Goal: Task Accomplishment & Management: Use online tool/utility

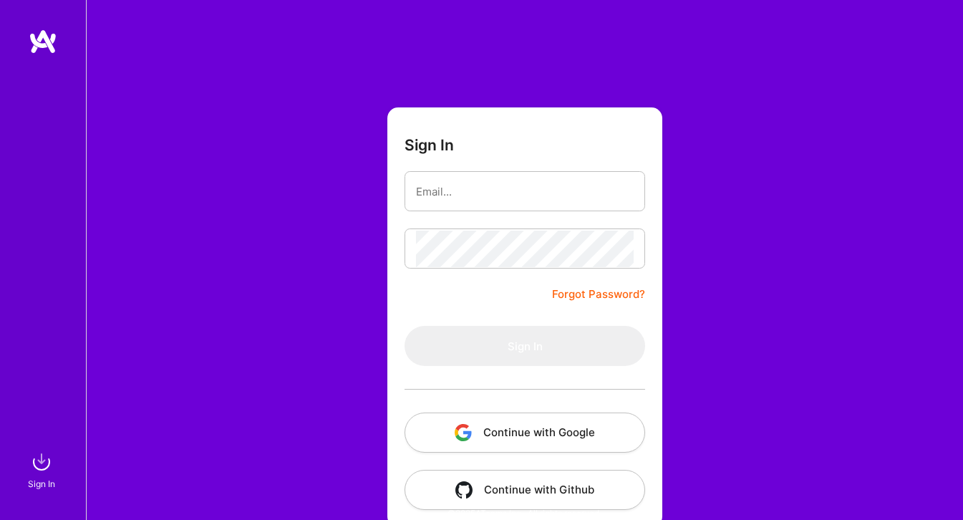
click at [504, 448] on button "Continue with Google" at bounding box center [525, 433] width 241 height 40
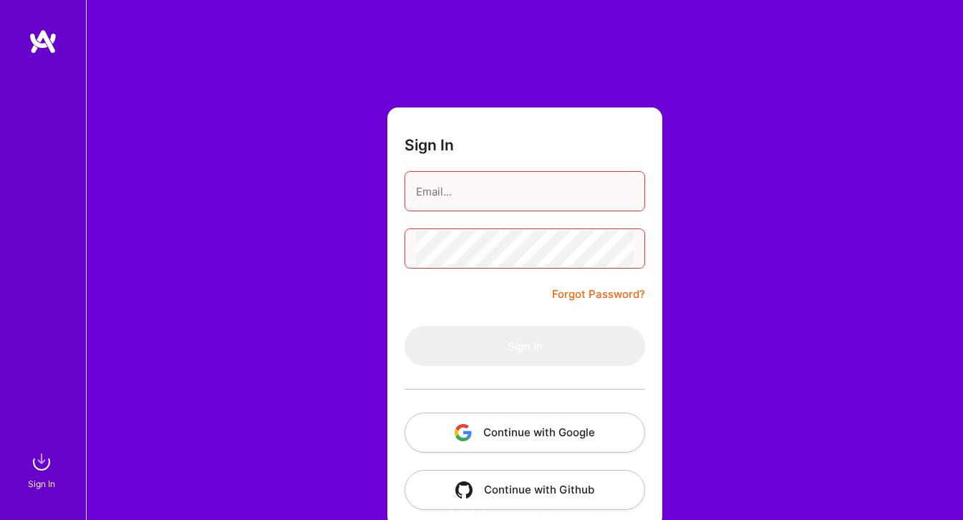
click at [464, 198] on input "email" at bounding box center [525, 191] width 218 height 37
click at [487, 198] on input "email" at bounding box center [525, 191] width 218 height 37
click at [476, 425] on button "Continue with Google" at bounding box center [525, 433] width 241 height 40
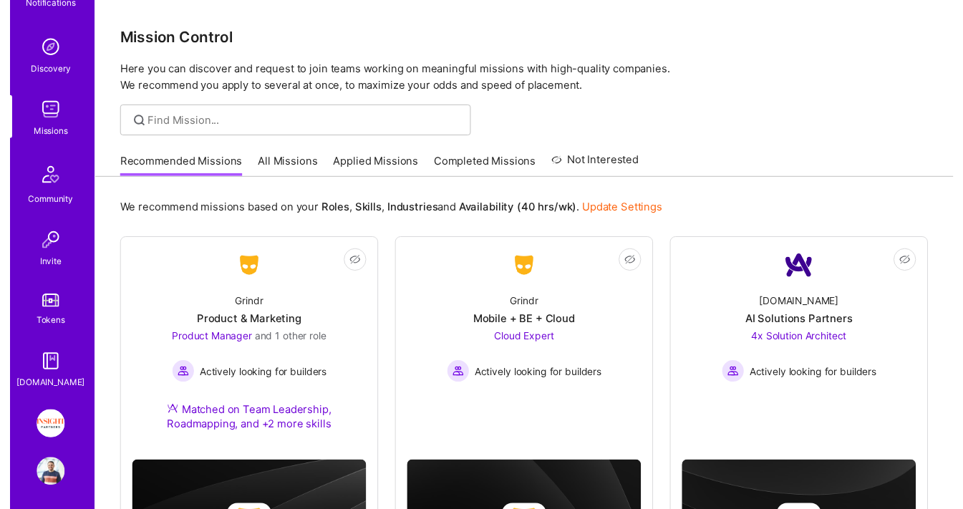
scroll to position [120, 0]
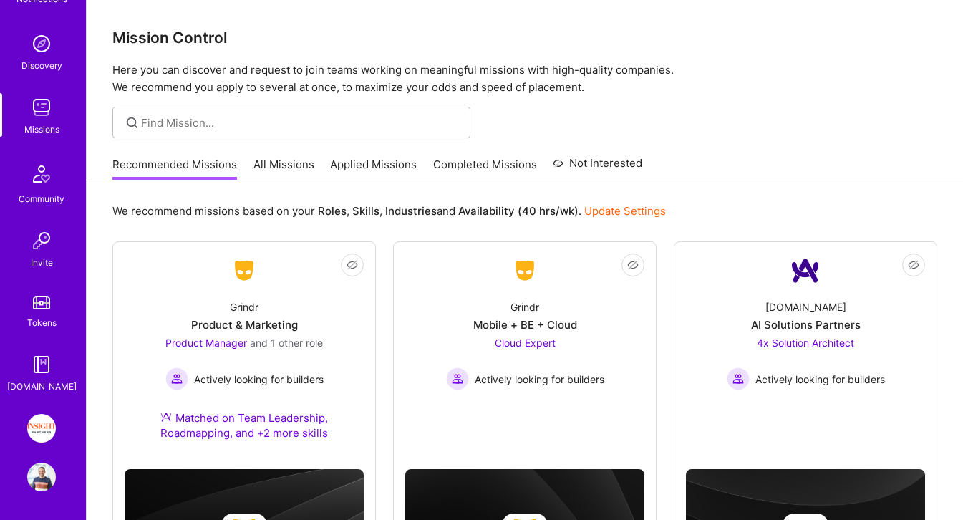
click at [40, 434] on img at bounding box center [41, 428] width 29 height 29
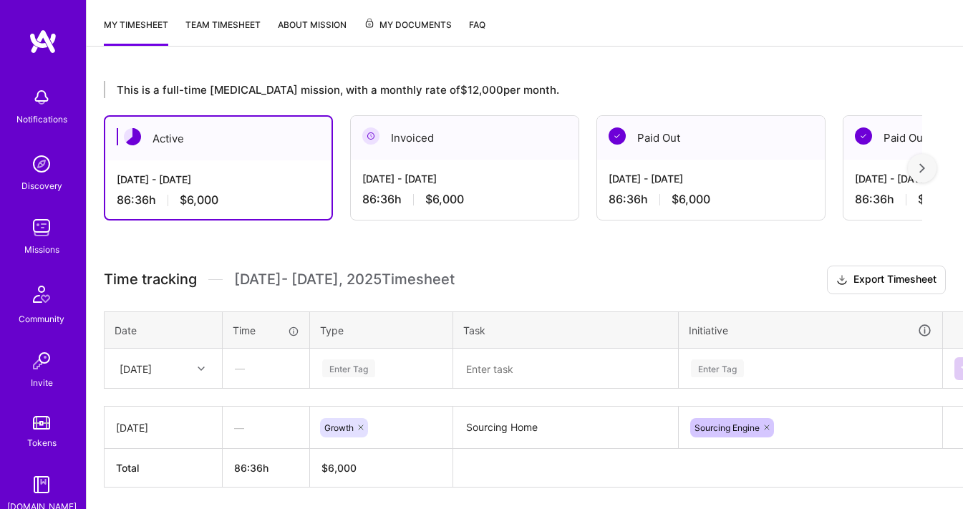
scroll to position [231, 0]
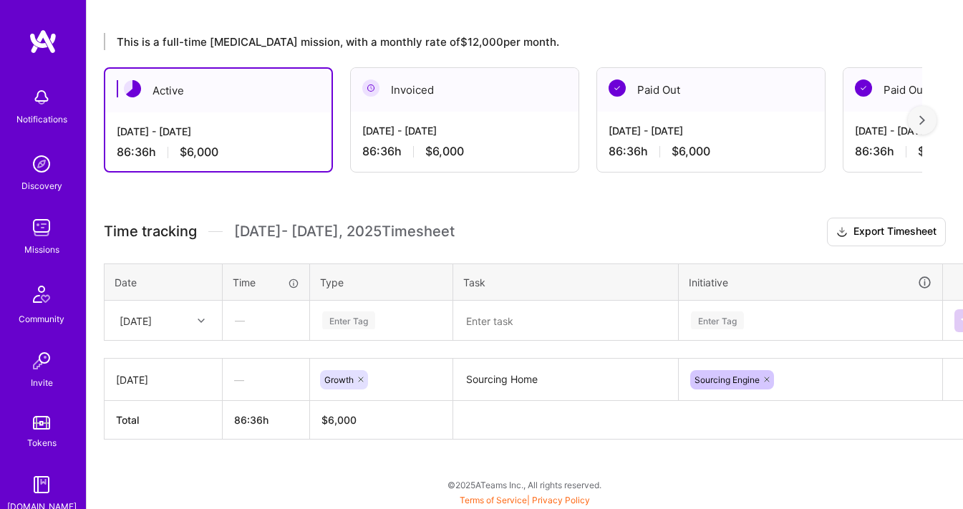
click at [206, 327] on div at bounding box center [203, 321] width 22 height 19
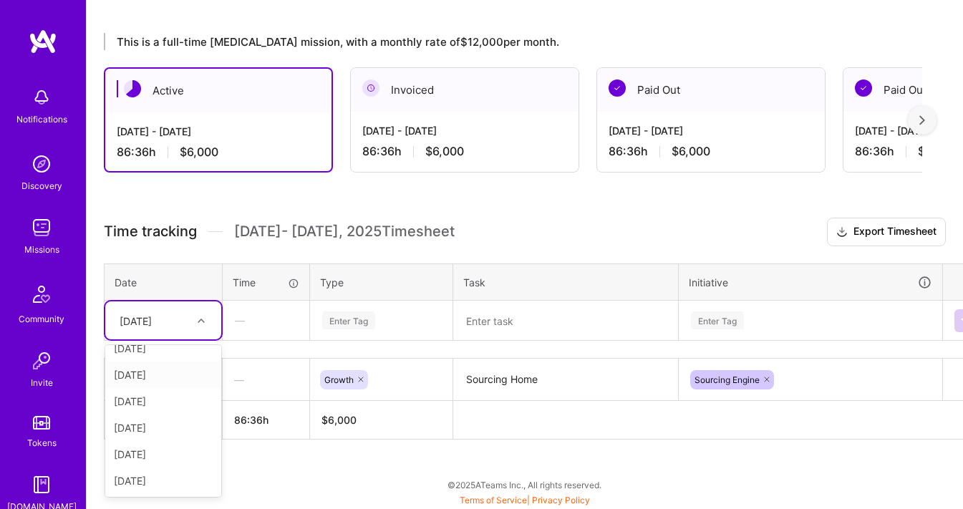
scroll to position [0, 0]
click at [198, 320] on icon at bounding box center [201, 320] width 7 height 7
click at [175, 384] on div "[DATE]" at bounding box center [163, 388] width 116 height 27
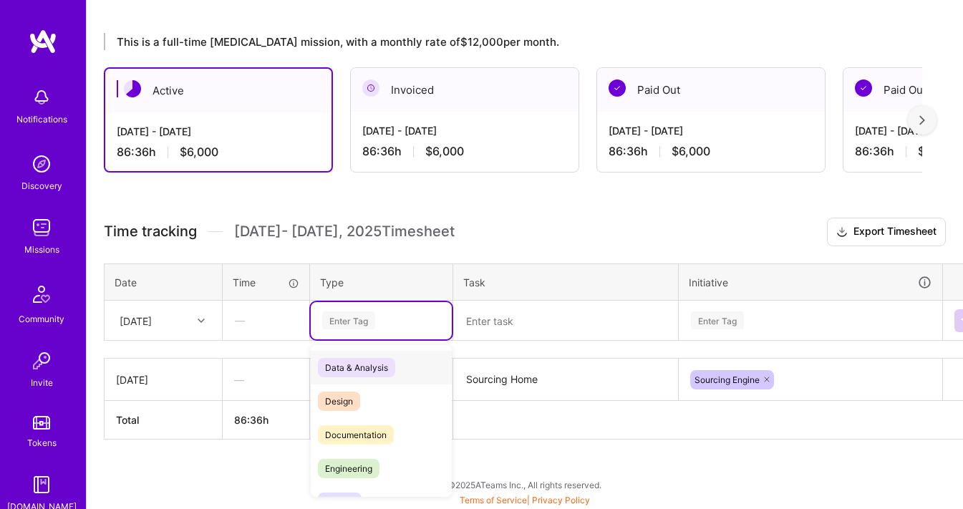
click at [398, 325] on div "Enter Tag" at bounding box center [381, 321] width 121 height 18
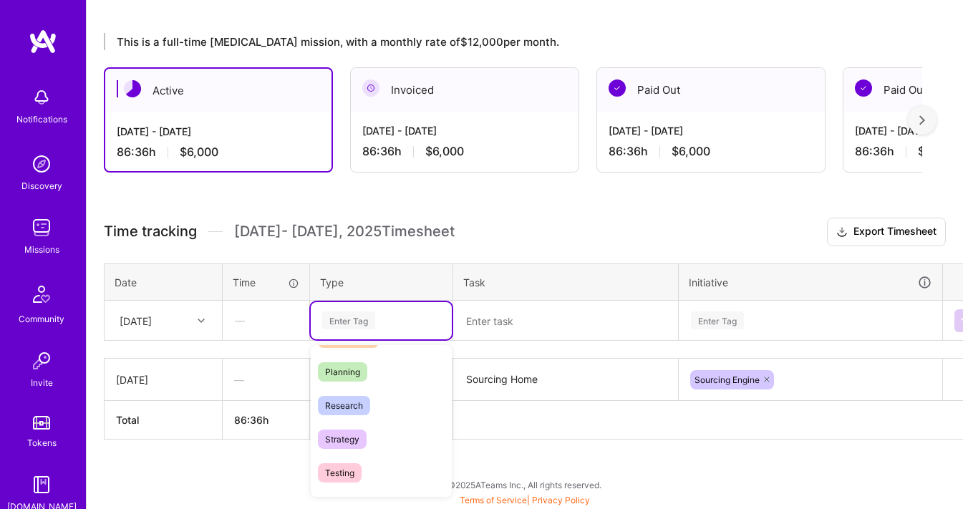
scroll to position [471, 0]
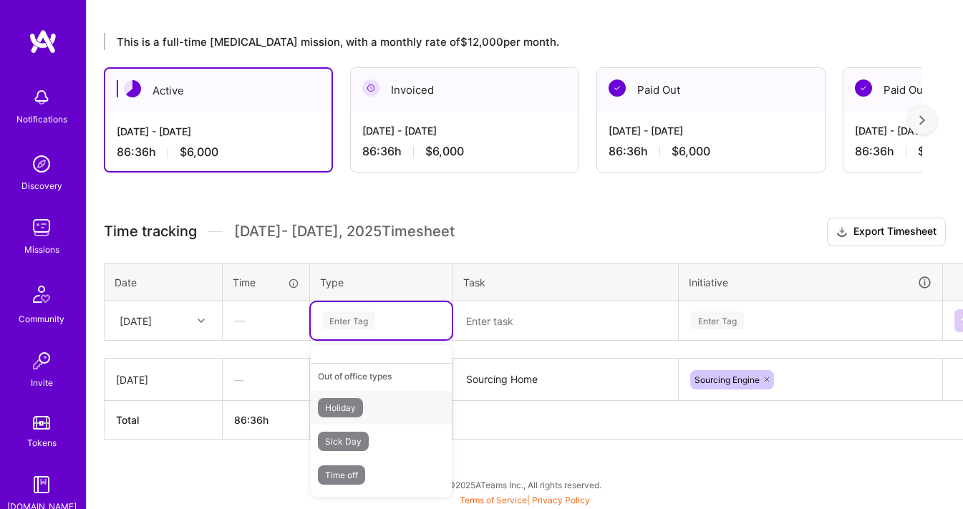
click at [377, 410] on div "Holiday" at bounding box center [381, 408] width 141 height 34
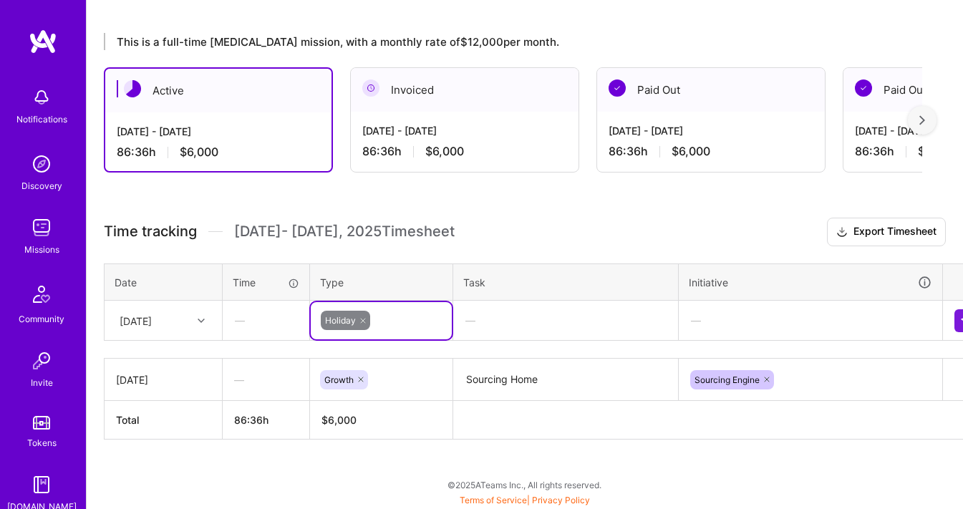
scroll to position [231, 28]
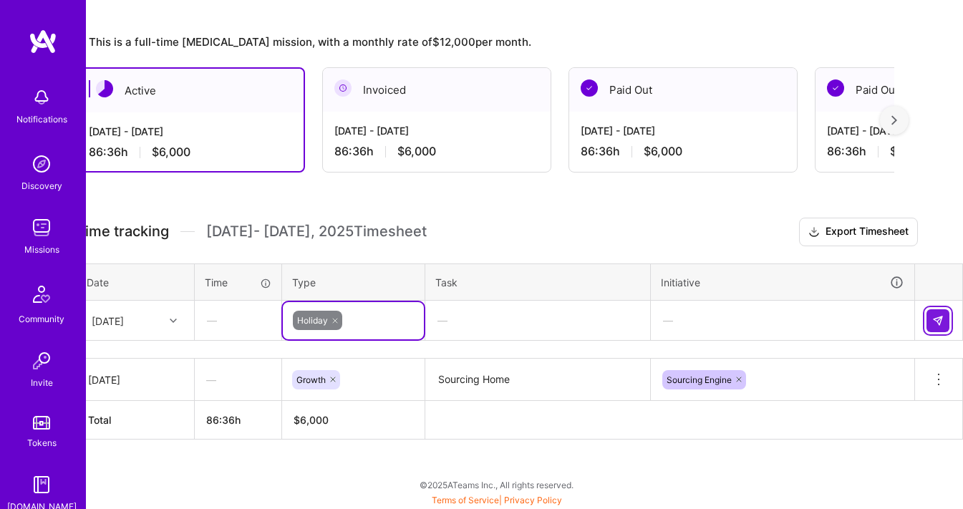
click at [939, 327] on button at bounding box center [938, 320] width 23 height 23
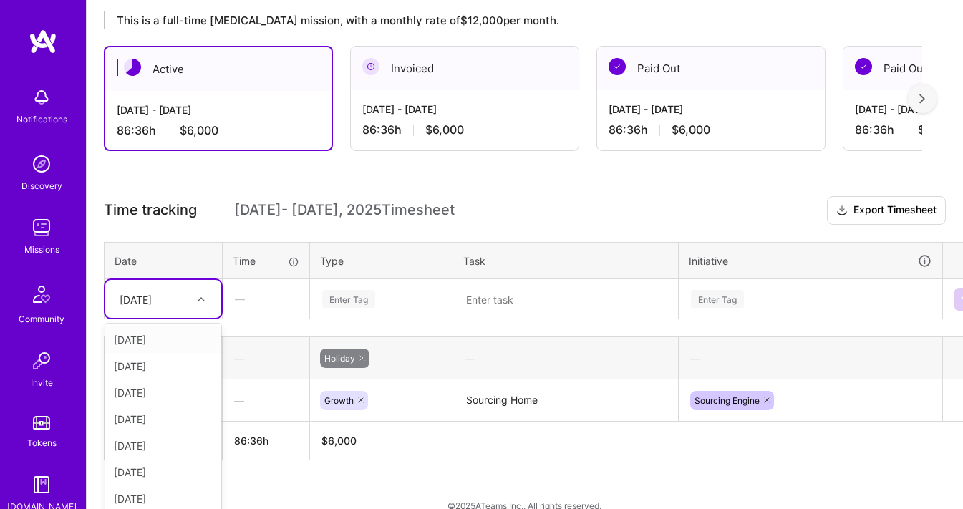
click at [170, 318] on div "option [DATE], selected. option [DATE] focused, 1 of 8. 7 results available. Us…" at bounding box center [163, 299] width 116 height 38
click at [167, 370] on div "[DATE]" at bounding box center [163, 366] width 116 height 27
click at [370, 297] on td "Enter Tag" at bounding box center [381, 299] width 143 height 40
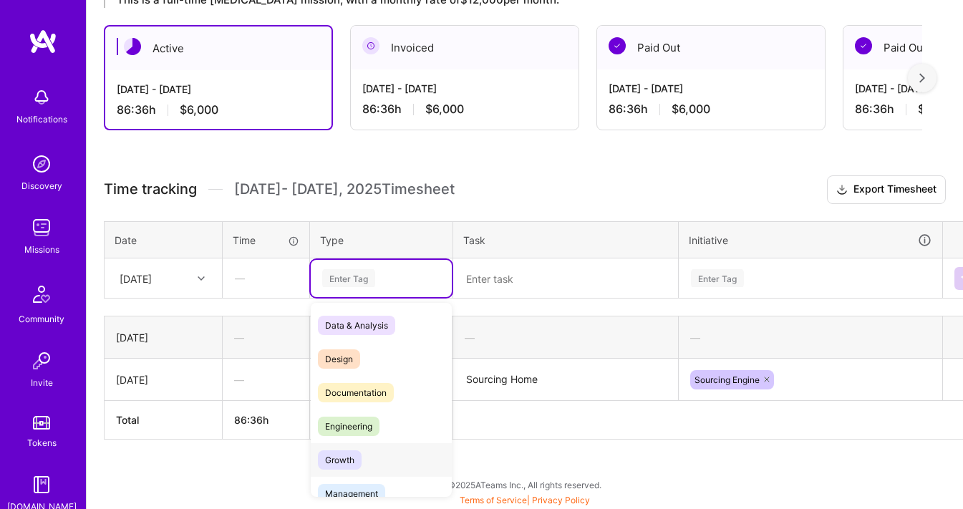
click at [364, 453] on div "Growth" at bounding box center [381, 460] width 141 height 34
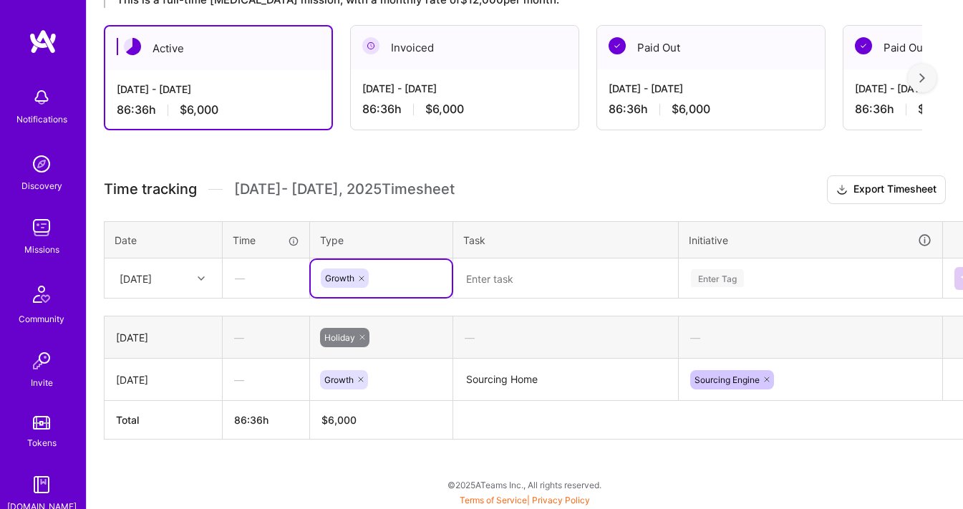
click at [560, 274] on textarea at bounding box center [566, 278] width 222 height 37
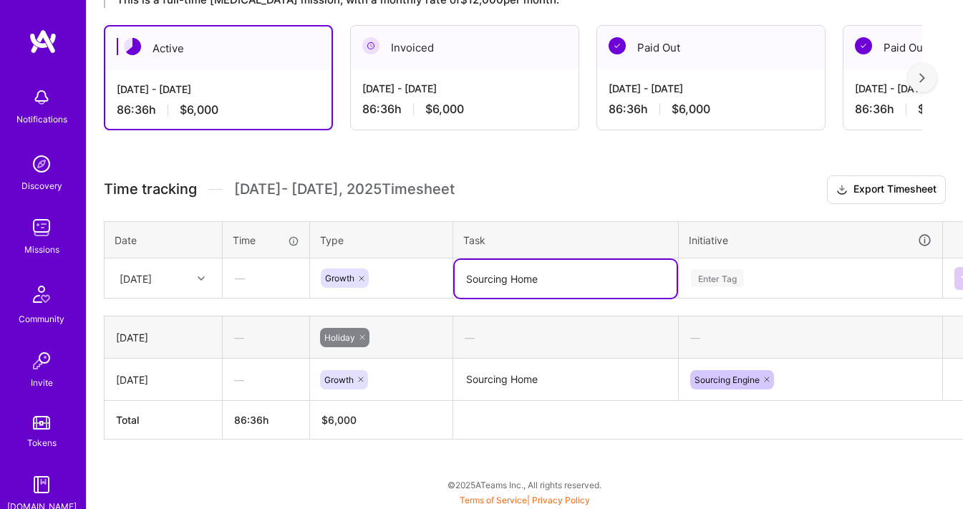
type textarea "Sourcing Home"
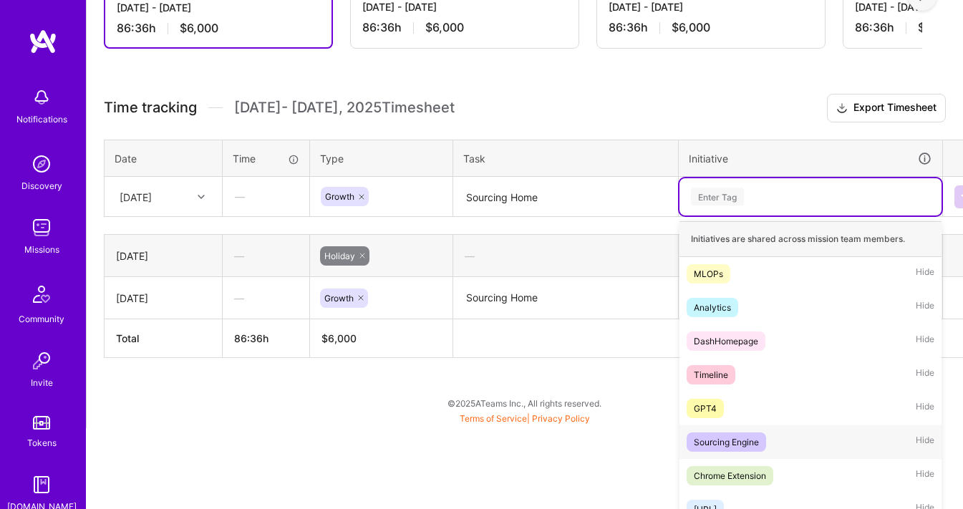
click at [739, 448] on div "Sourcing Engine" at bounding box center [726, 442] width 65 height 15
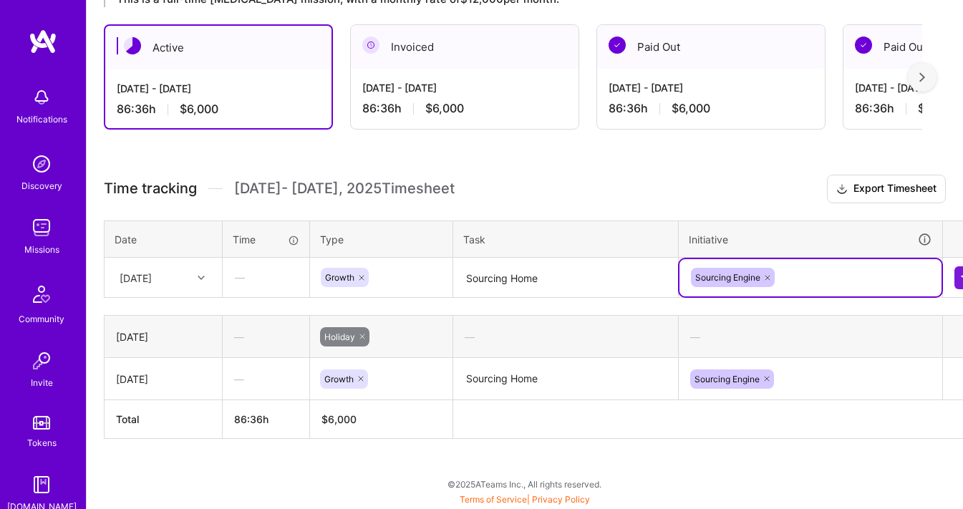
scroll to position [273, 0]
click at [958, 278] on button at bounding box center [966, 278] width 23 height 23
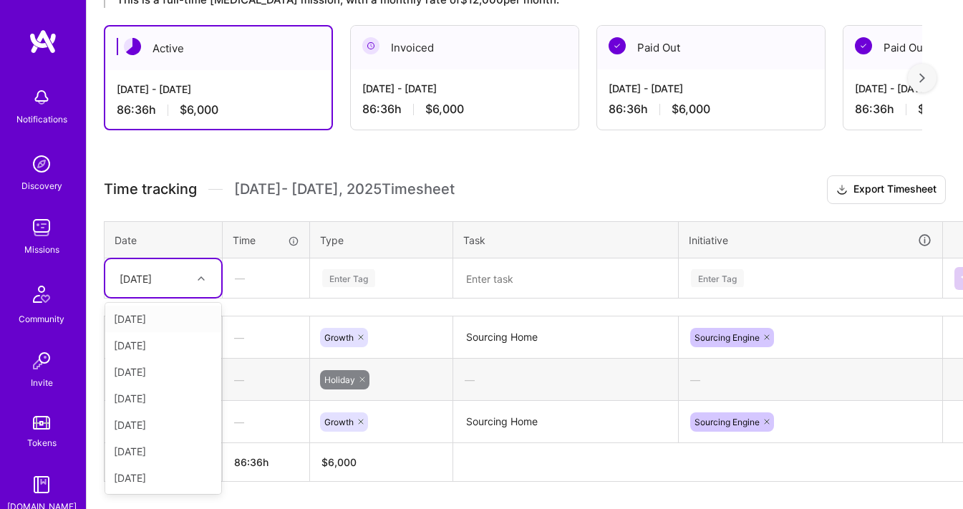
click at [177, 286] on div "[DATE]" at bounding box center [152, 278] width 80 height 24
click at [163, 429] on div "[DATE]" at bounding box center [163, 425] width 116 height 27
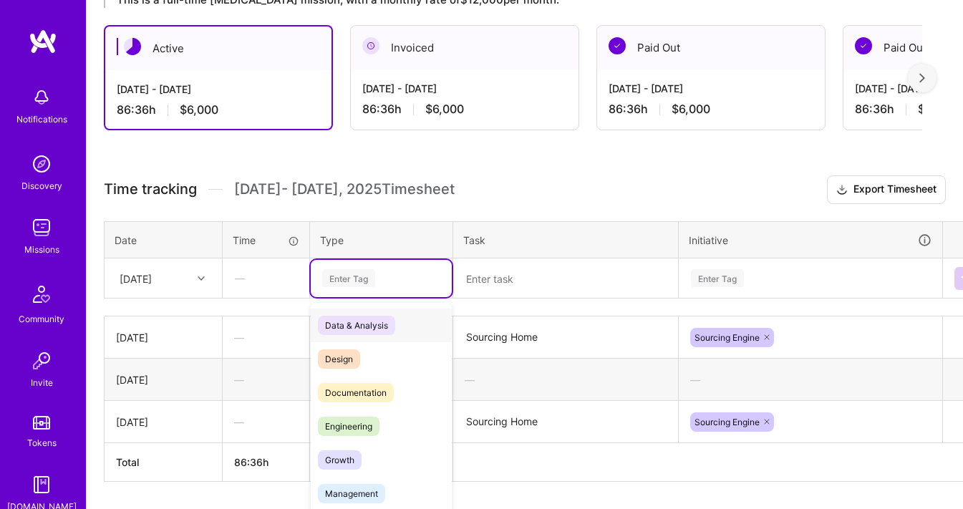
click at [338, 289] on div "Enter Tag" at bounding box center [381, 278] width 141 height 37
click at [356, 466] on span "Growth" at bounding box center [340, 460] width 44 height 19
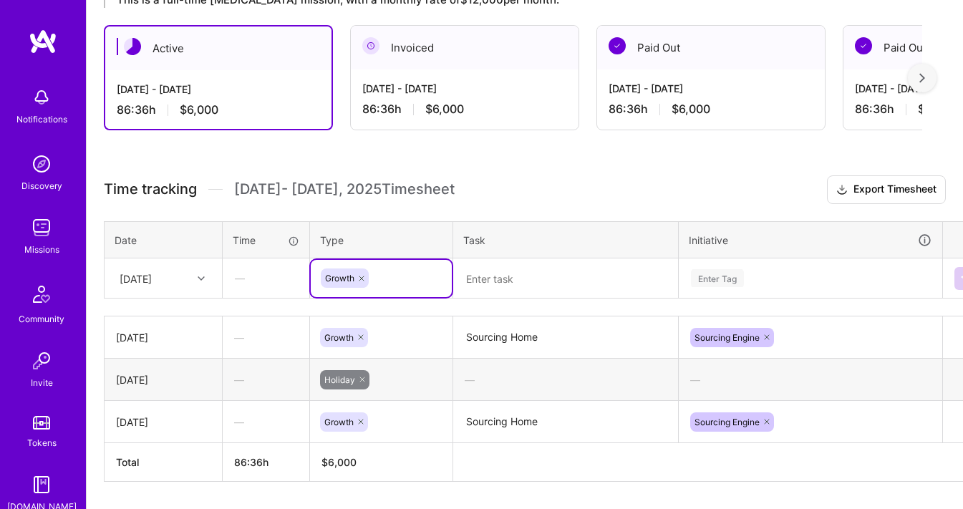
click at [516, 302] on div "Time tracking [DATE] - [DATE] Timesheet Export Timesheet Date Time Type Task In…" at bounding box center [525, 328] width 842 height 307
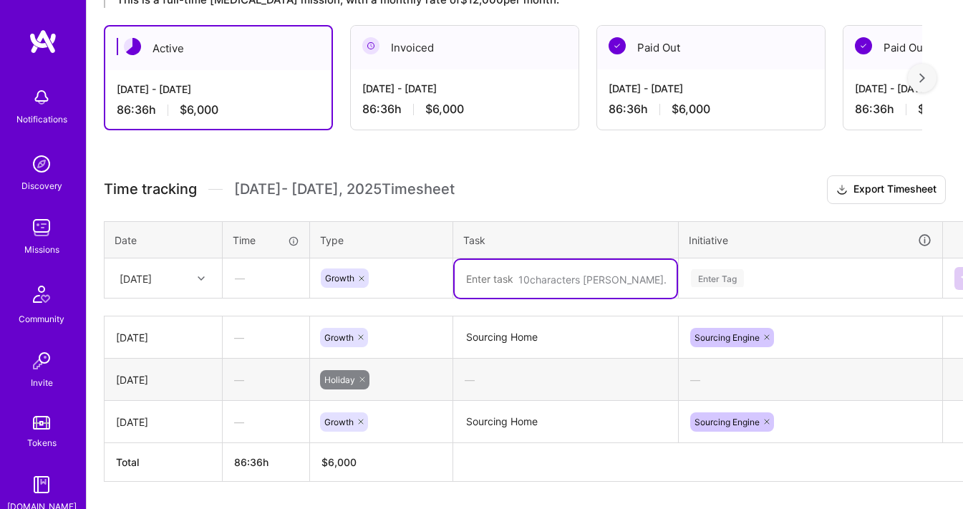
click at [524, 284] on textarea at bounding box center [566, 279] width 222 height 38
type textarea "Sourcing Home"
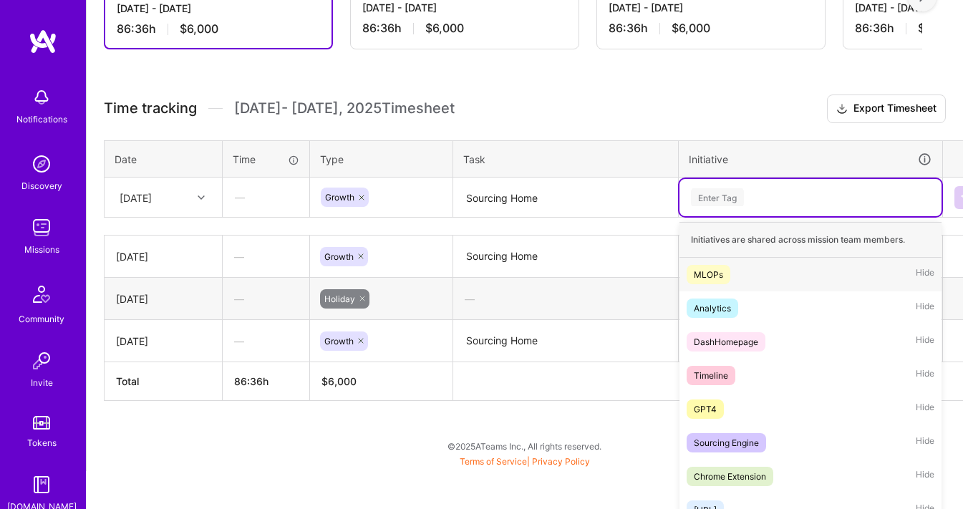
scroll to position [355, 0]
click at [738, 437] on div "Sourcing Engine" at bounding box center [726, 442] width 65 height 15
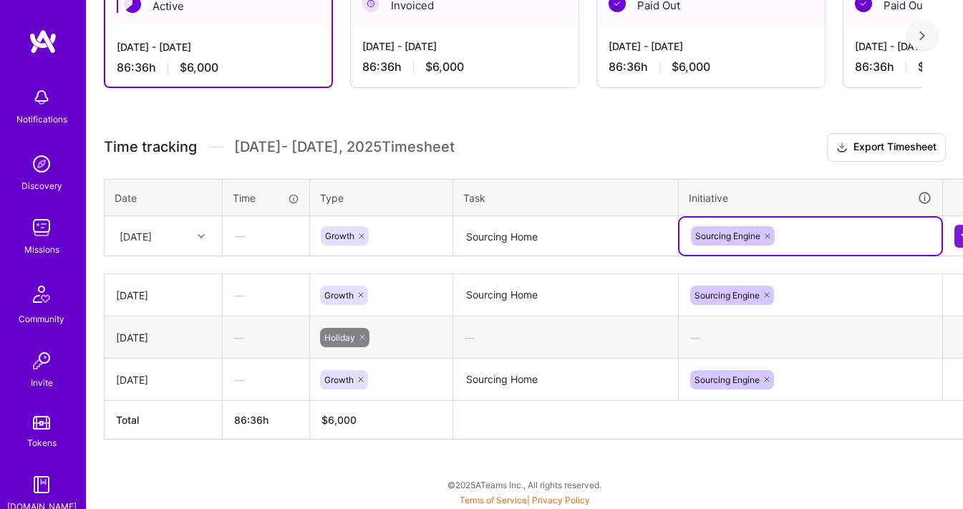
scroll to position [315, 28]
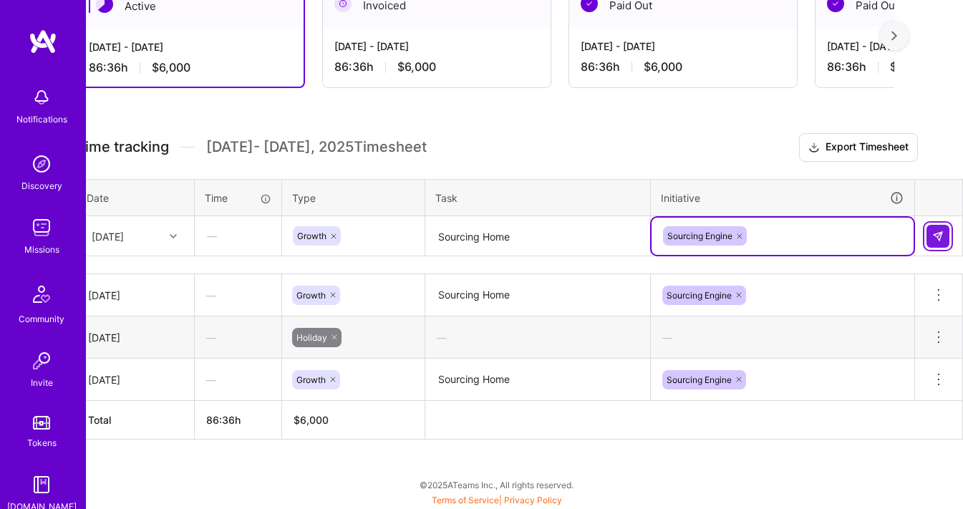
click at [938, 242] on button at bounding box center [938, 236] width 23 height 23
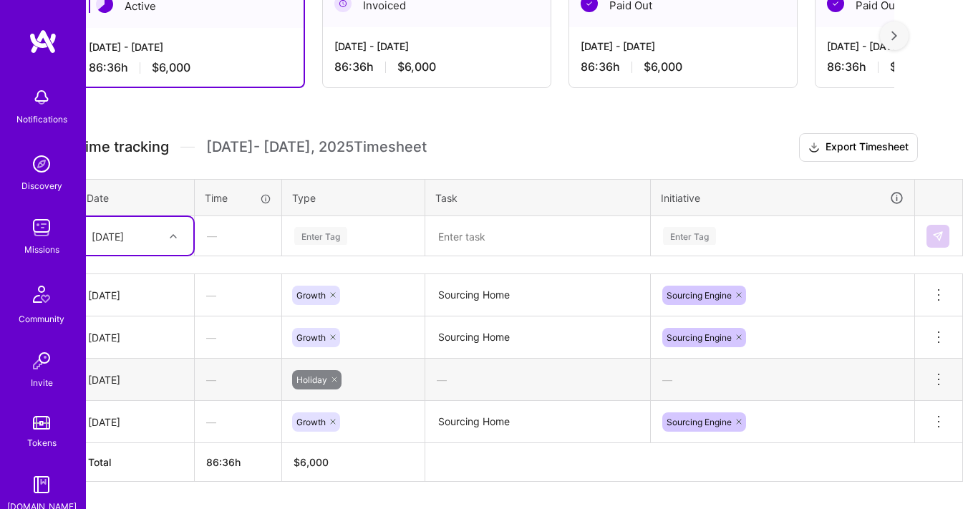
click at [171, 237] on icon at bounding box center [173, 236] width 7 height 7
click at [134, 410] on div "[DATE]" at bounding box center [135, 409] width 116 height 27
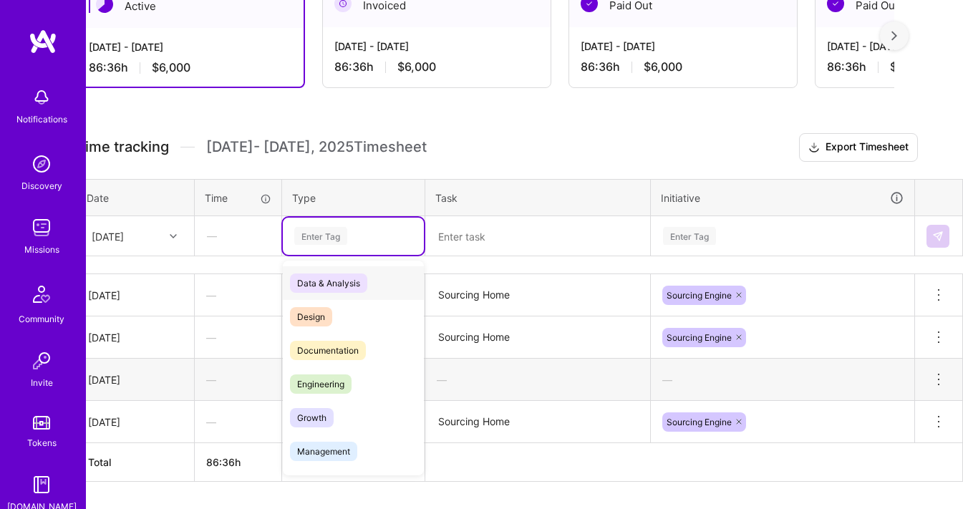
click at [312, 236] on div "Enter Tag" at bounding box center [320, 236] width 53 height 22
click at [323, 410] on span "Growth" at bounding box center [312, 417] width 44 height 19
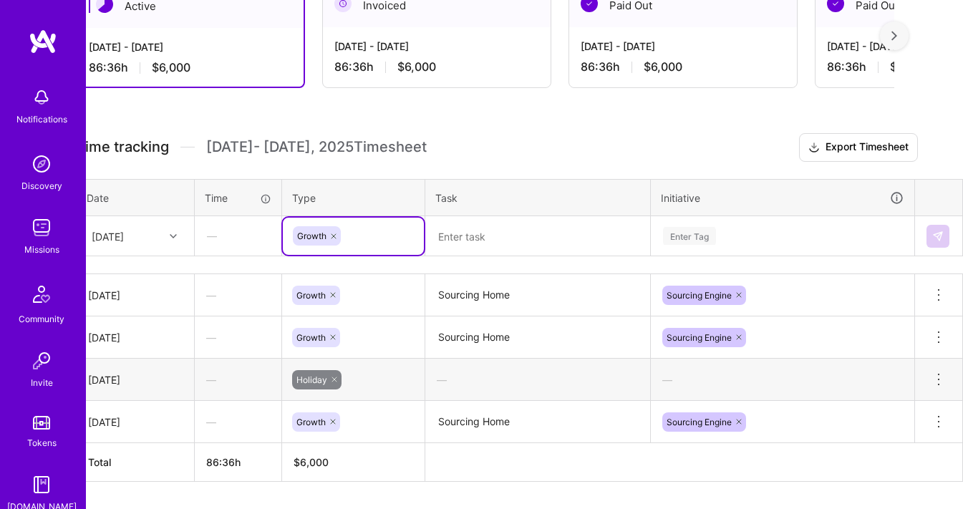
click at [521, 243] on textarea at bounding box center [538, 237] width 222 height 38
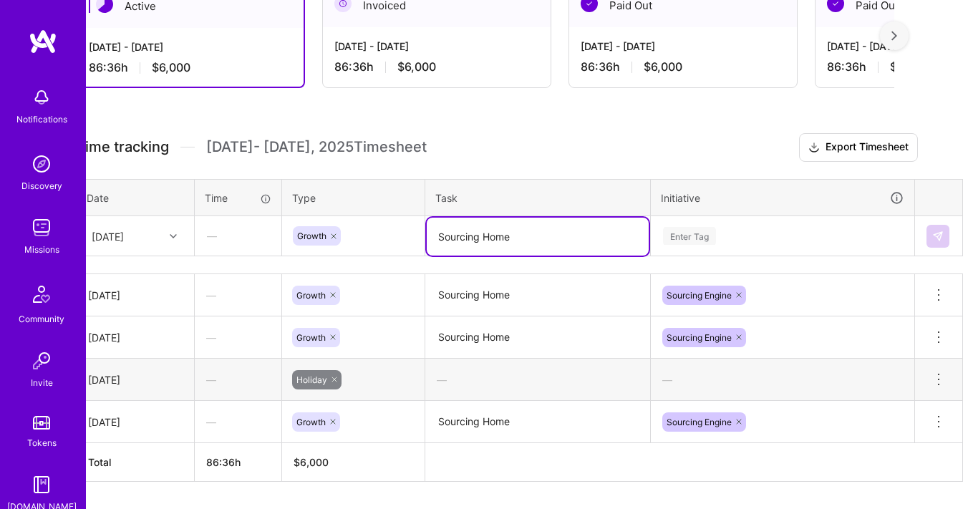
type textarea "Sourcing Home"
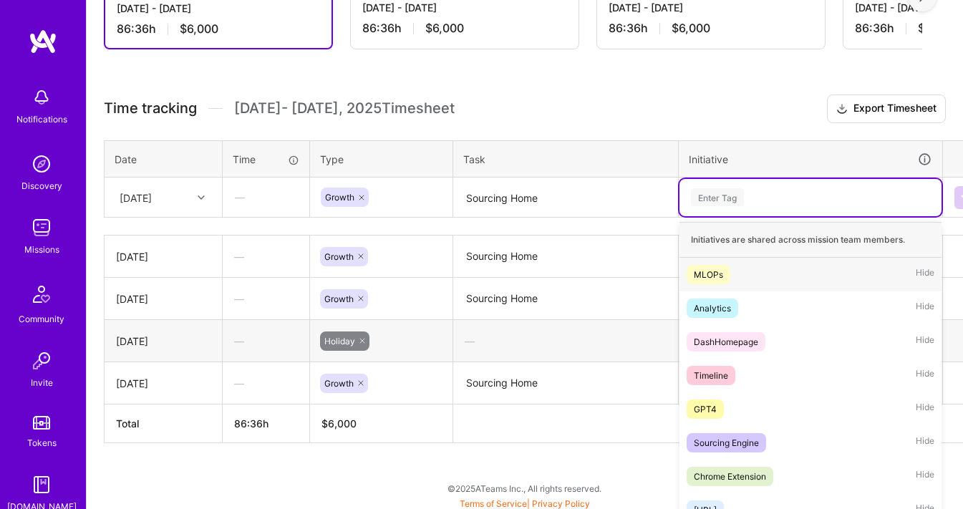
scroll to position [355, 0]
click at [731, 440] on div "Sourcing Engine" at bounding box center [726, 442] width 65 height 15
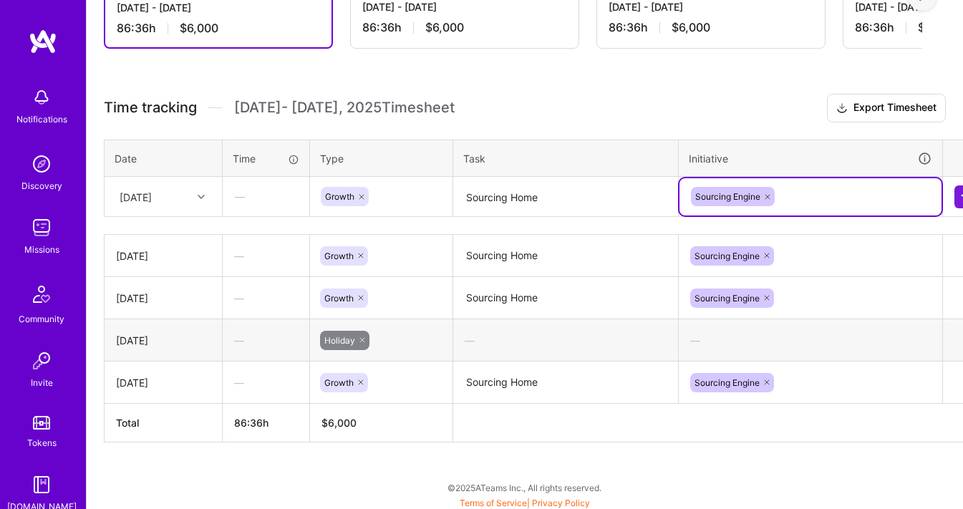
scroll to position [355, 28]
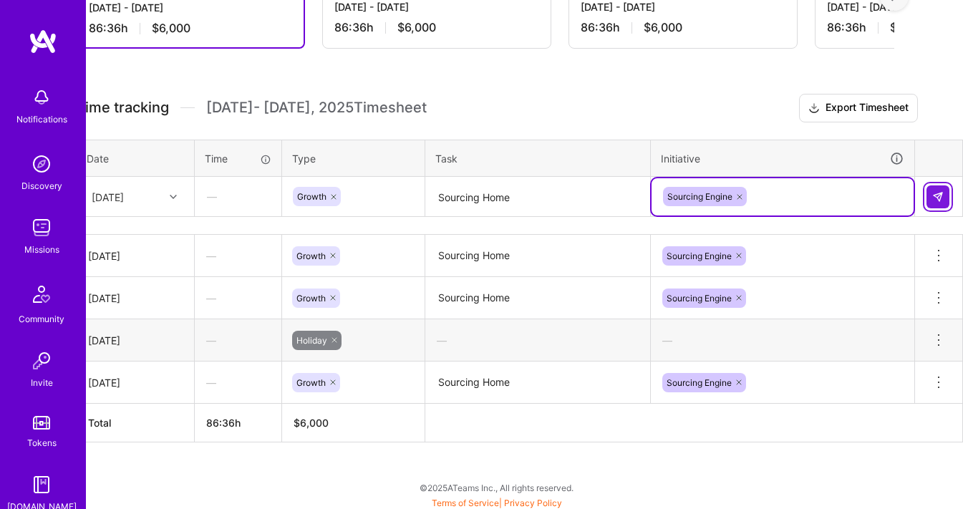
click at [941, 197] on img at bounding box center [938, 196] width 11 height 11
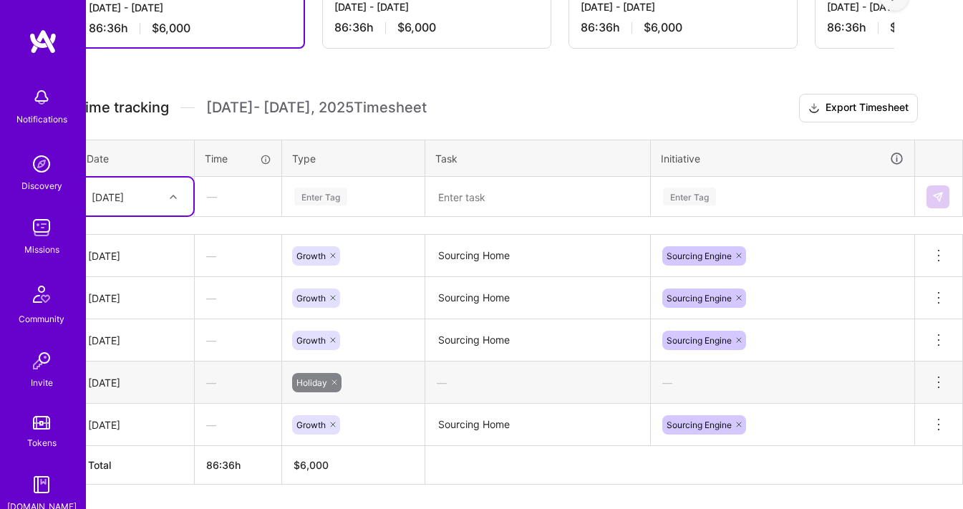
scroll to position [355, 0]
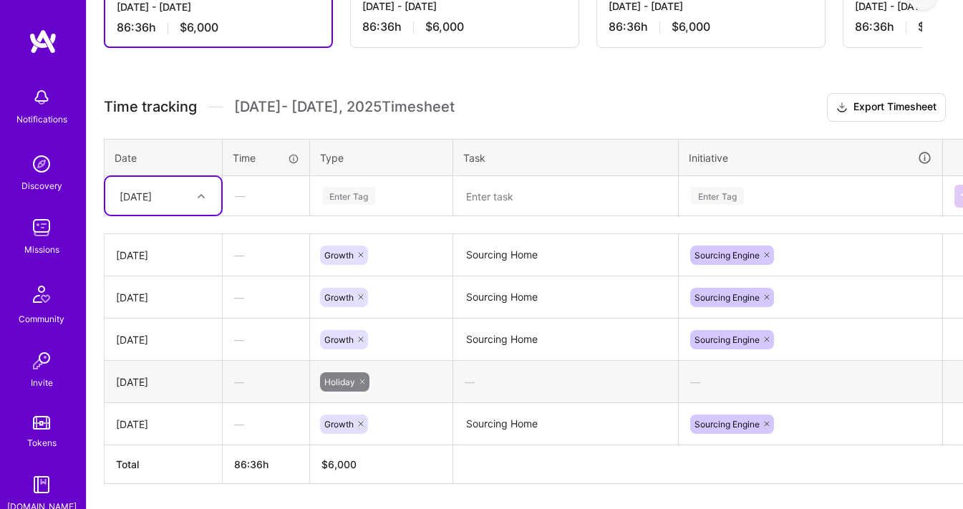
click at [163, 180] on div "[DATE]" at bounding box center [163, 196] width 116 height 38
click at [165, 399] on div "[DATE]" at bounding box center [163, 395] width 116 height 27
click at [342, 191] on div "Enter Tag" at bounding box center [348, 196] width 53 height 22
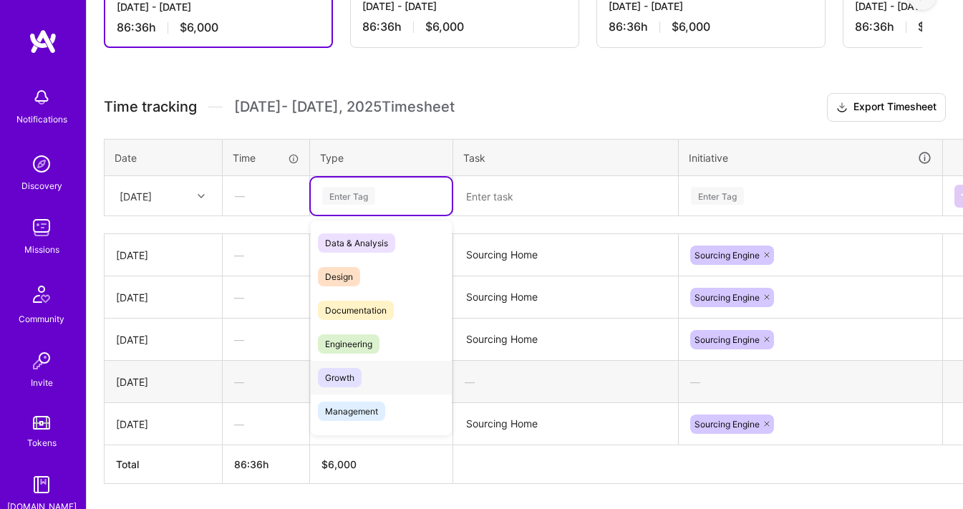
click at [347, 376] on span "Growth" at bounding box center [340, 377] width 44 height 19
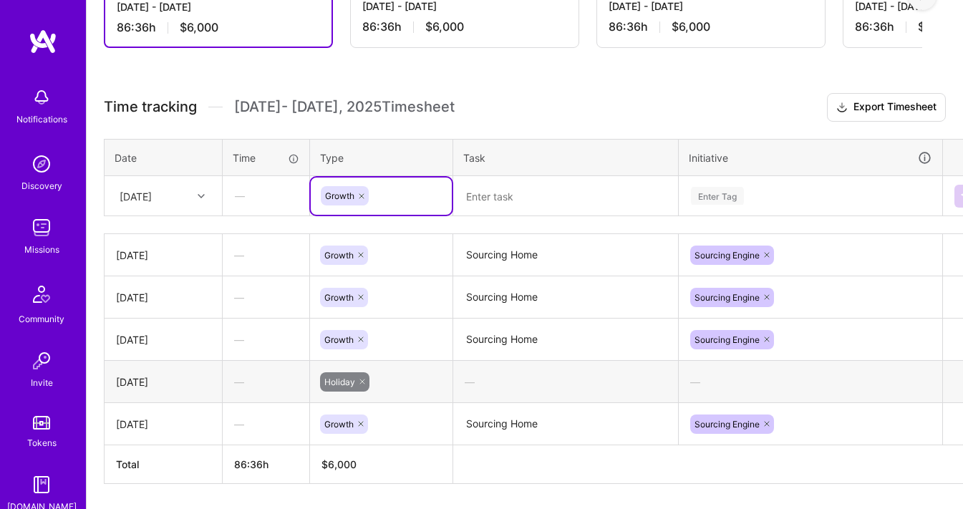
click at [510, 205] on textarea at bounding box center [566, 197] width 222 height 38
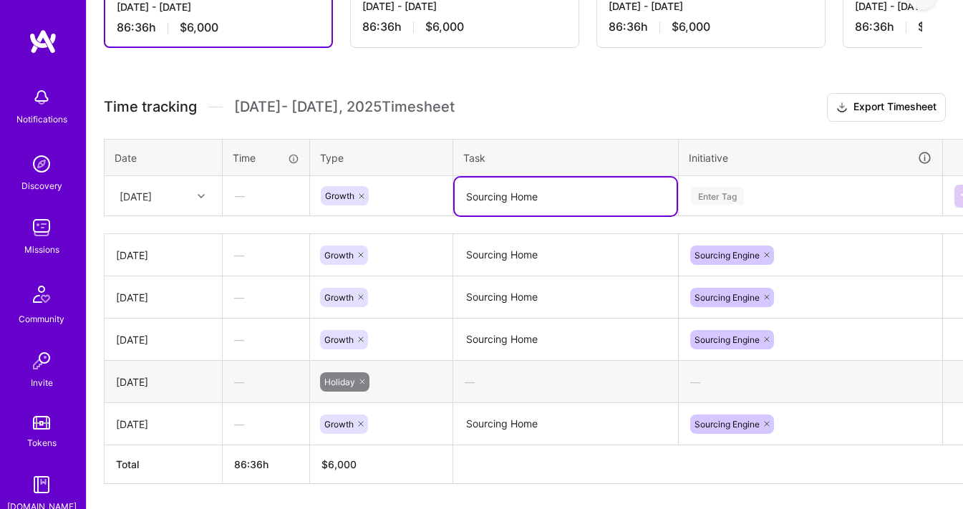
type textarea "Sourcing Home"
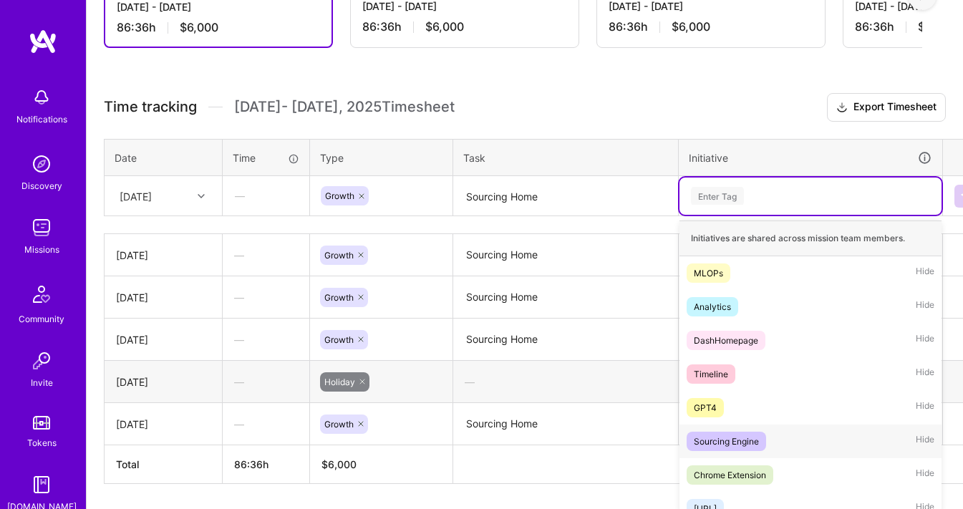
click at [720, 440] on div "Sourcing Engine" at bounding box center [726, 441] width 65 height 15
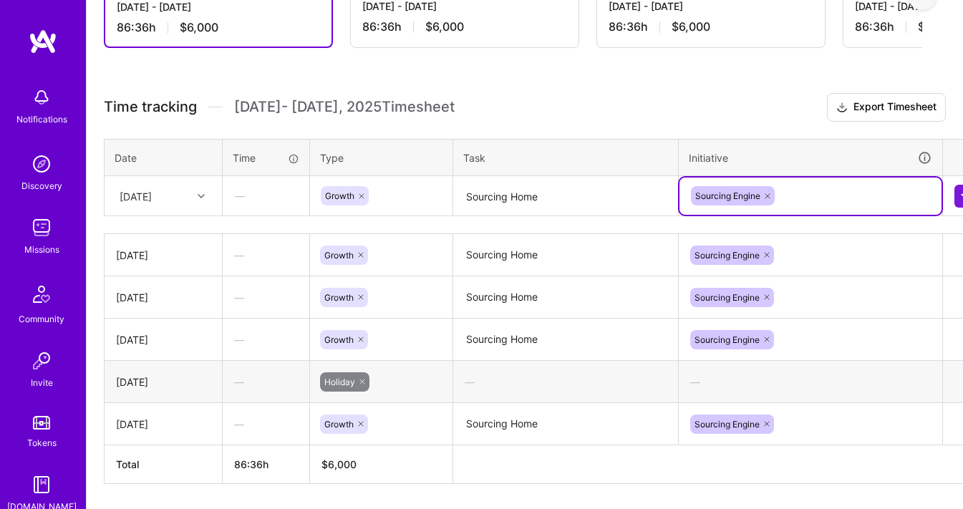
scroll to position [355, 28]
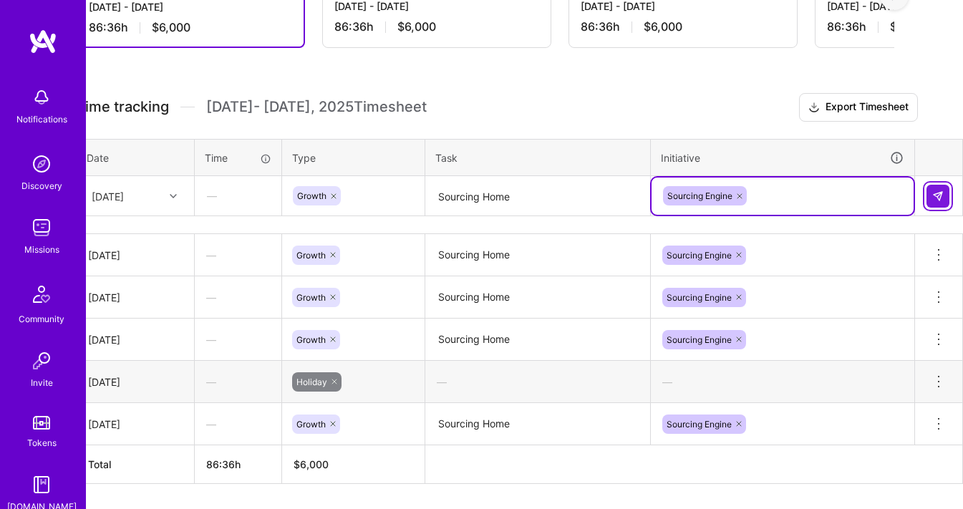
click at [938, 201] on button at bounding box center [938, 196] width 23 height 23
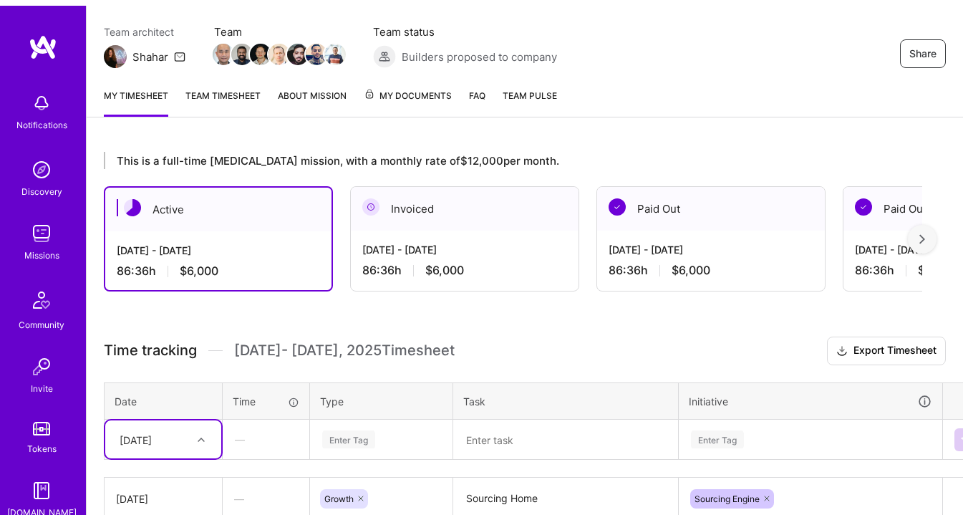
scroll to position [0, 0]
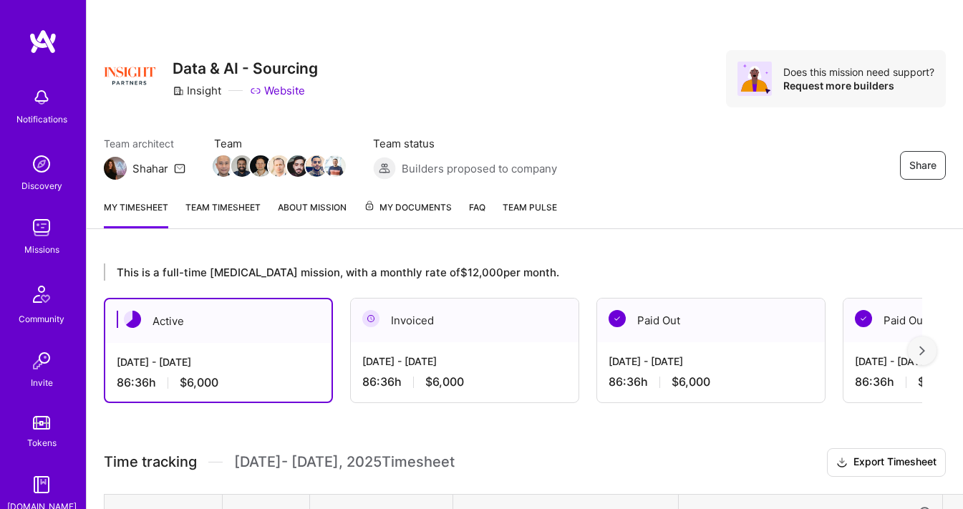
click at [205, 208] on link "Team timesheet" at bounding box center [223, 214] width 75 height 29
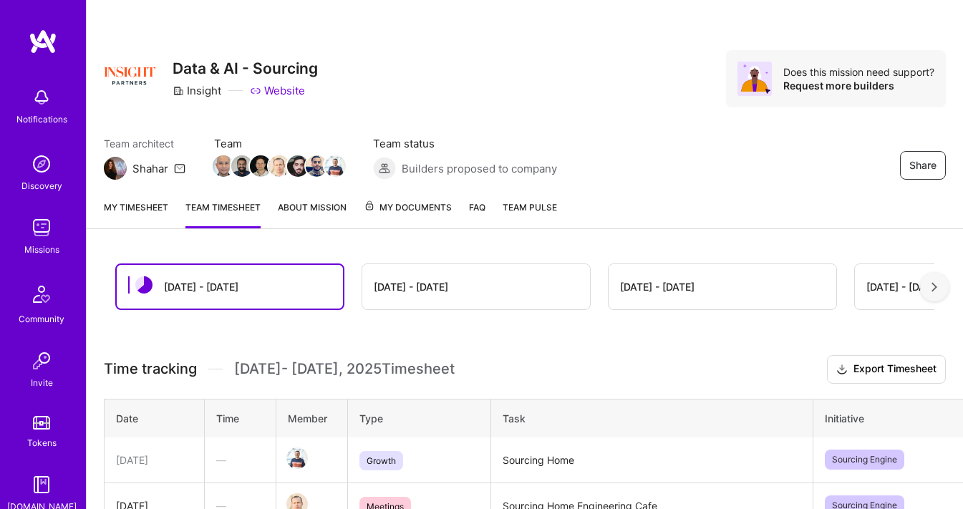
click at [326, 218] on link "About Mission" at bounding box center [312, 214] width 69 height 29
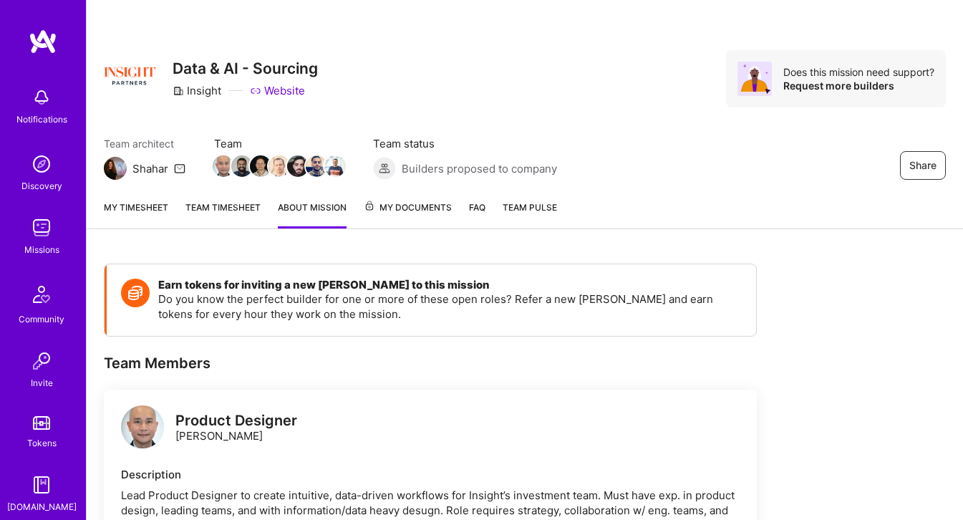
click at [409, 200] on span "My Documents" at bounding box center [408, 208] width 88 height 16
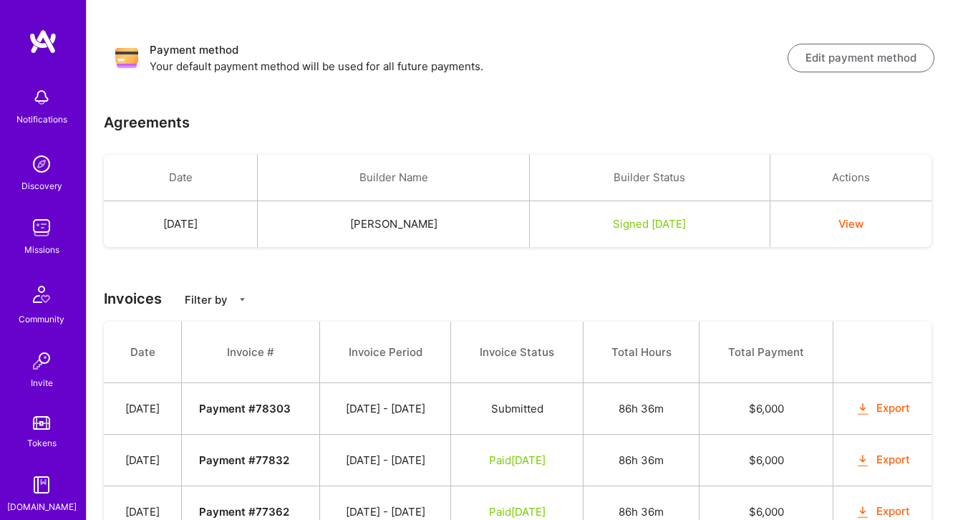
scroll to position [124, 0]
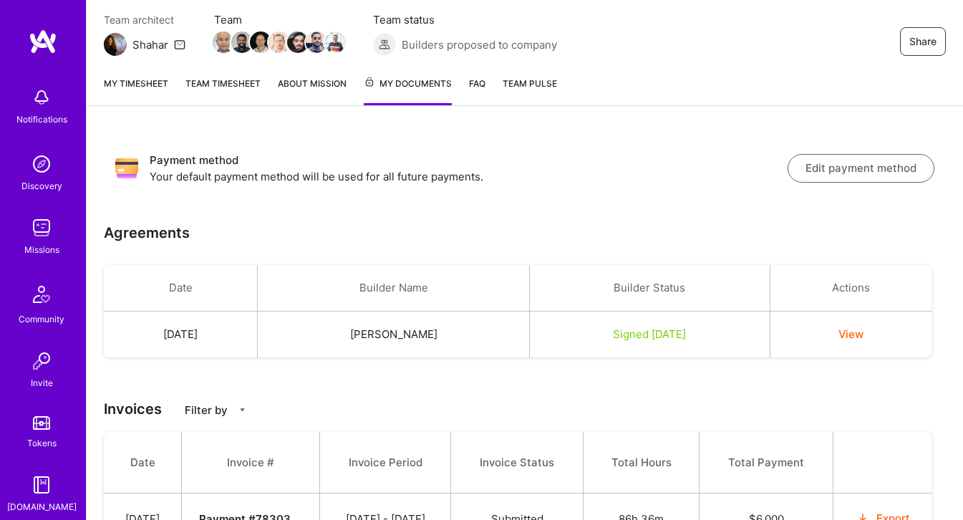
click at [478, 90] on link "FAQ" at bounding box center [477, 90] width 16 height 29
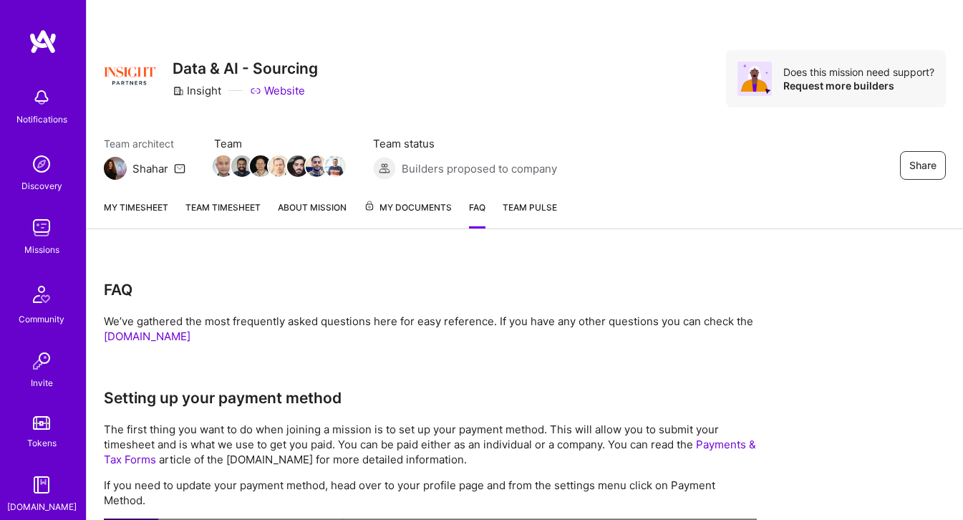
click at [526, 202] on span "Team Pulse" at bounding box center [530, 207] width 54 height 11
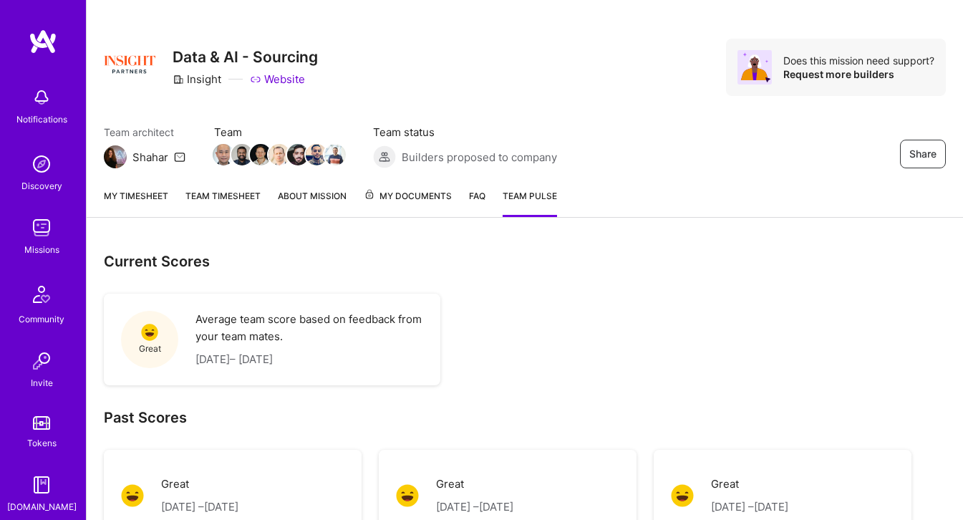
scroll to position [10, 0]
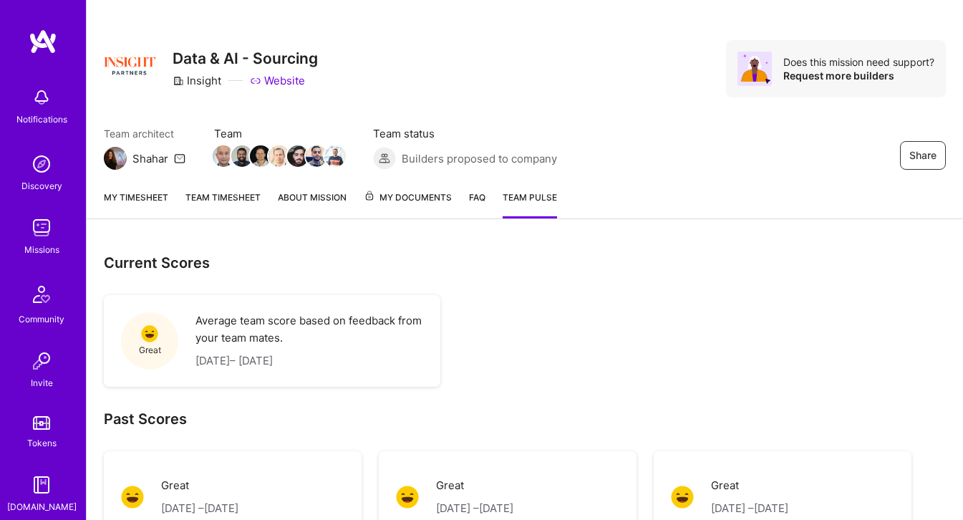
click at [39, 228] on img at bounding box center [41, 227] width 29 height 29
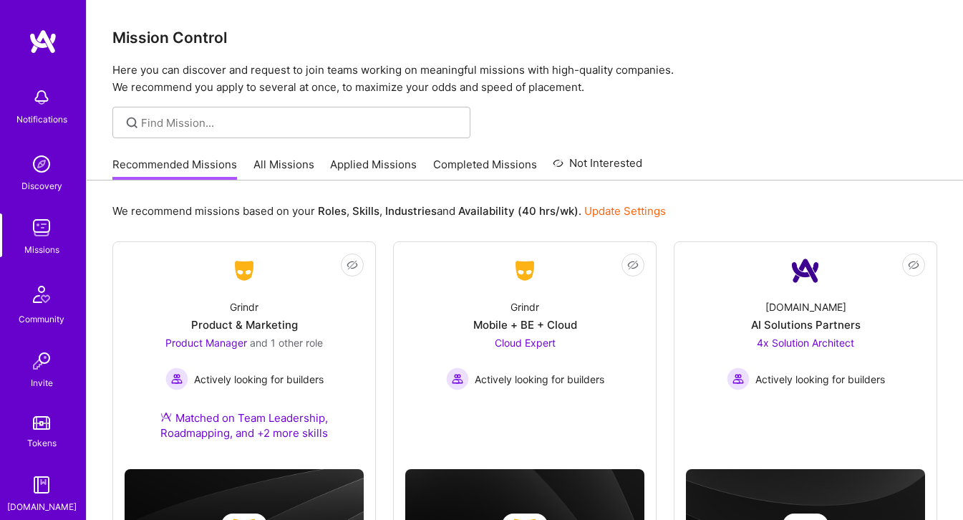
click at [277, 165] on link "All Missions" at bounding box center [284, 169] width 61 height 24
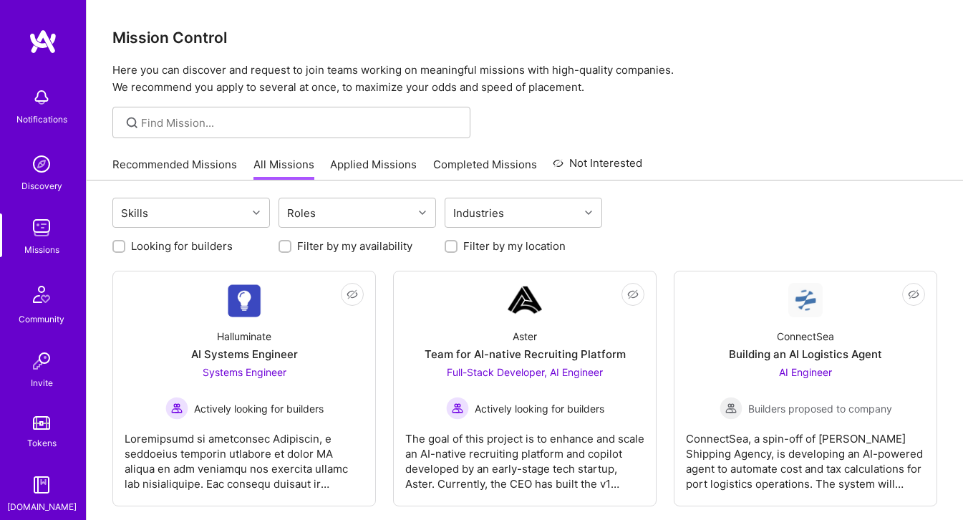
click at [381, 177] on link "Applied Missions" at bounding box center [373, 169] width 87 height 24
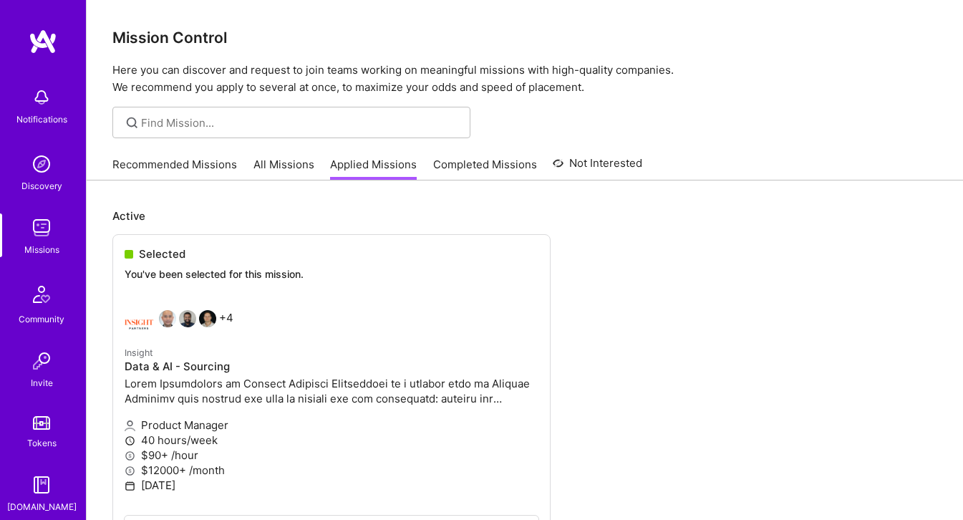
click at [508, 175] on link "Completed Missions" at bounding box center [485, 169] width 104 height 24
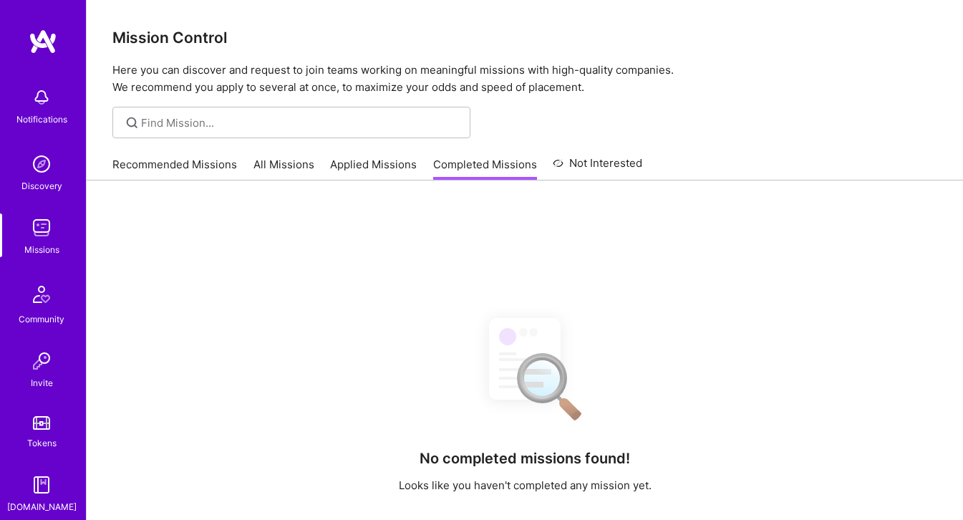
click at [607, 170] on link "Not Interested" at bounding box center [598, 168] width 90 height 26
click at [130, 170] on link "Recommended Missions" at bounding box center [174, 169] width 125 height 24
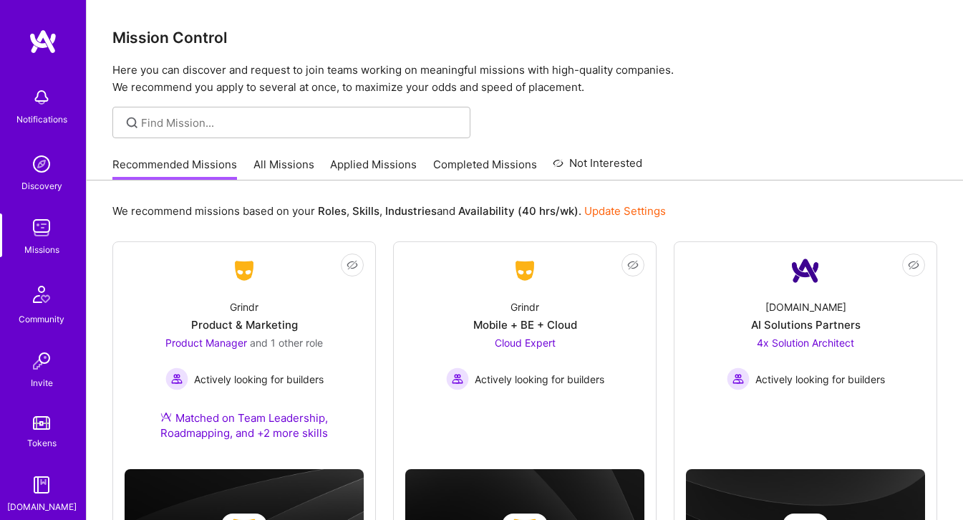
click at [281, 163] on link "All Missions" at bounding box center [284, 169] width 61 height 24
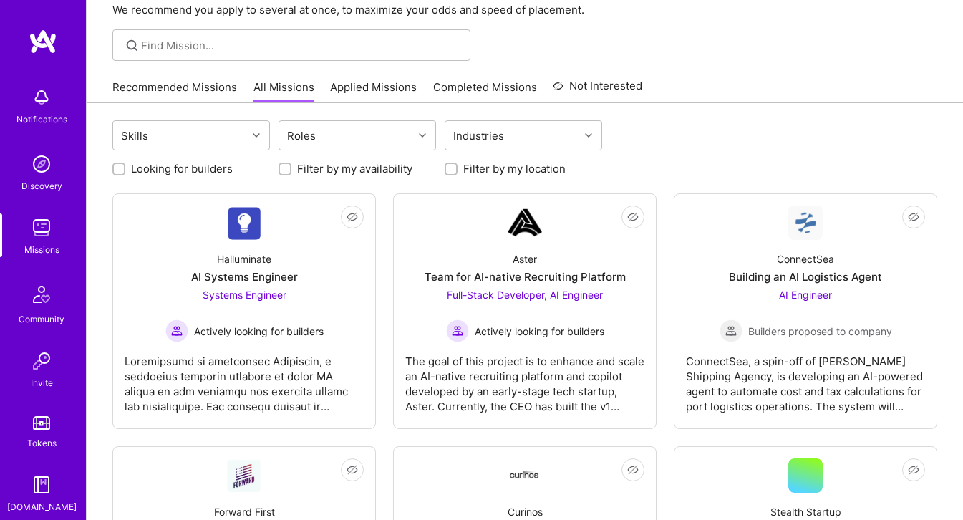
scroll to position [95, 0]
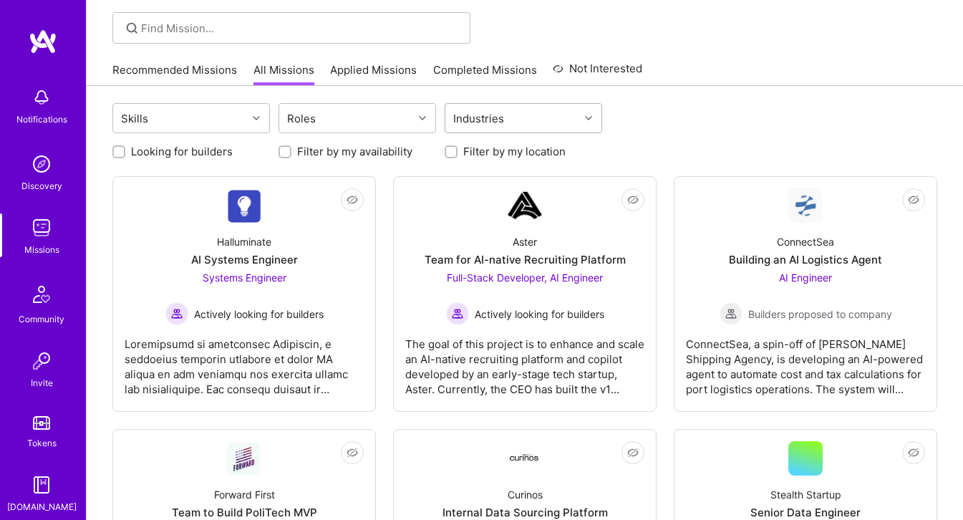
click at [473, 122] on div "Industries" at bounding box center [479, 118] width 58 height 21
click at [725, 117] on div "Skills Roles option Consulting focused, 1 of 1. 1 result available. Use Up and …" at bounding box center [524, 120] width 825 height 34
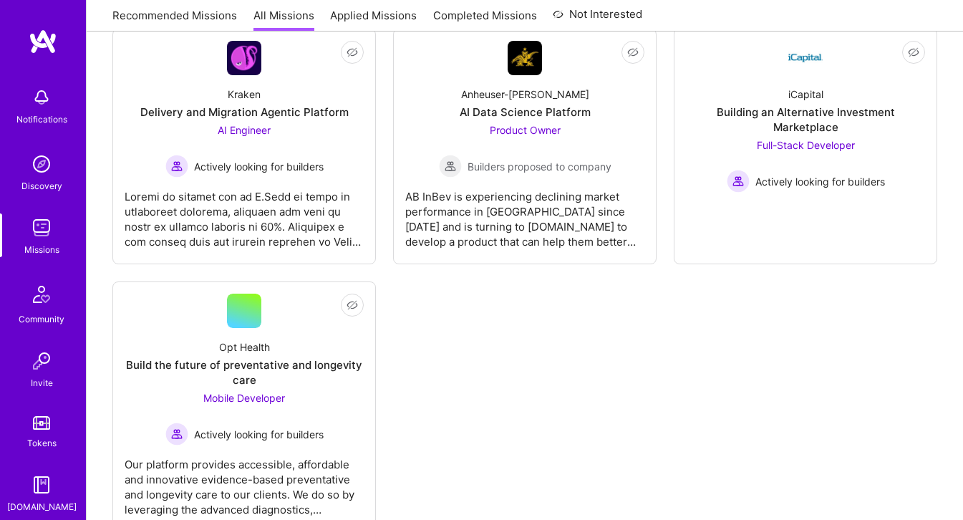
scroll to position [4719, 0]
